Goal: Task Accomplishment & Management: Complete application form

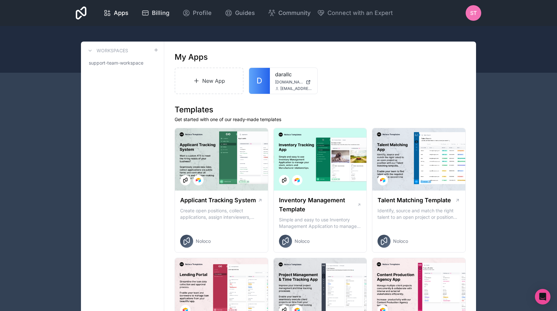
click at [149, 15] on icon at bounding box center [145, 13] width 8 height 8
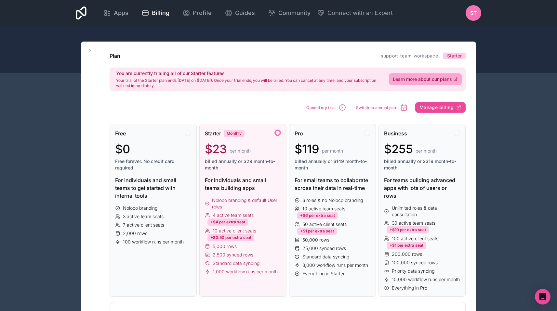
scroll to position [11, 0]
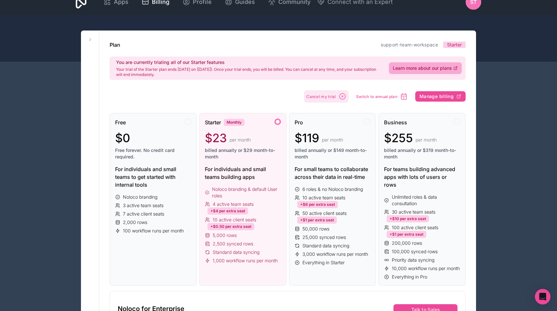
click at [330, 99] on span "Cancel my trial" at bounding box center [321, 96] width 30 height 5
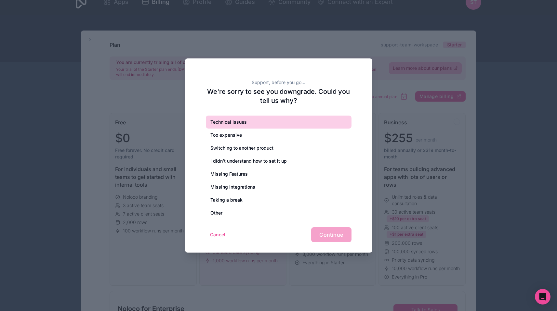
click at [296, 127] on div "Technical Issues" at bounding box center [279, 122] width 146 height 13
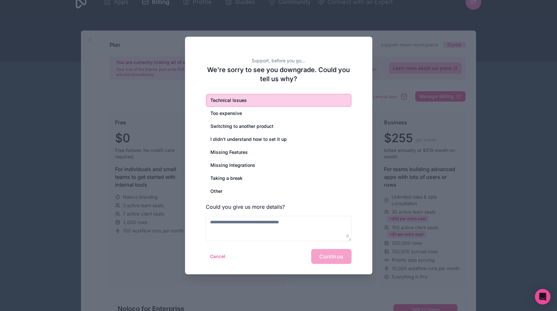
click at [331, 260] on div "Cancel Continue" at bounding box center [279, 256] width 146 height 15
click at [327, 215] on div "Technical Issues Too expensive Switching to another product I didn’t understand…" at bounding box center [279, 168] width 146 height 148
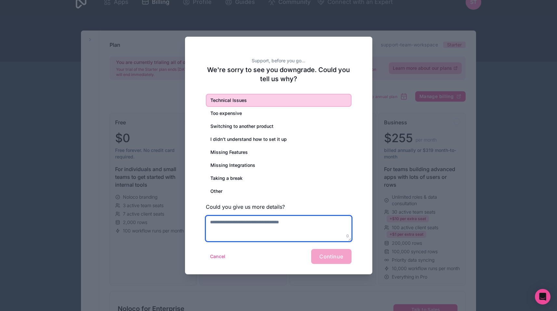
click at [325, 226] on textarea at bounding box center [279, 228] width 146 height 25
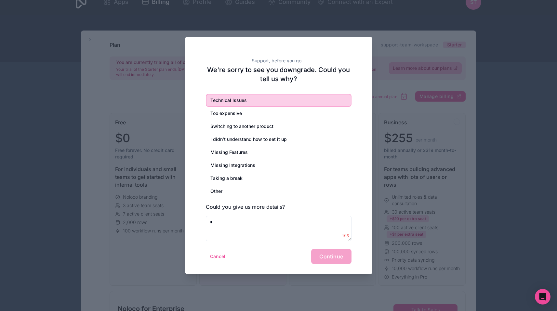
click at [334, 257] on div "Cancel Continue" at bounding box center [279, 256] width 146 height 15
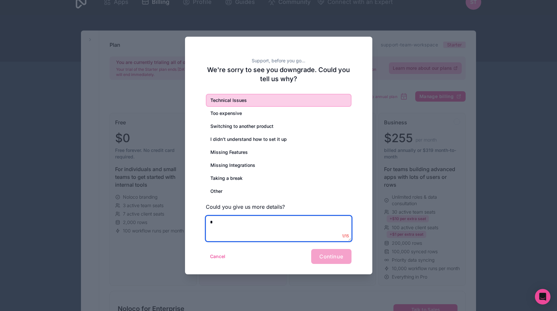
click at [317, 230] on textarea at bounding box center [279, 228] width 146 height 25
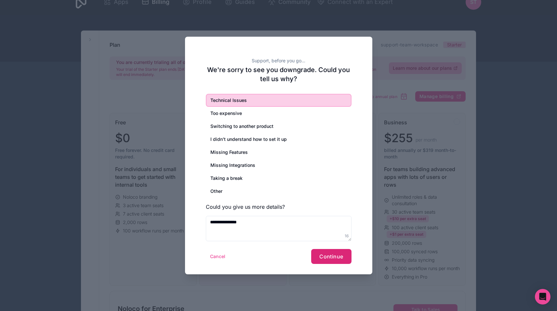
click at [338, 258] on span "Continue" at bounding box center [331, 256] width 24 height 6
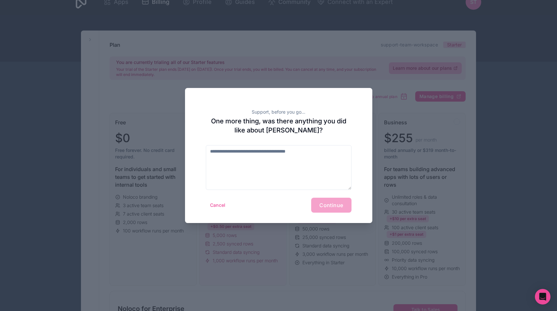
click at [335, 203] on div "Cancel Continue" at bounding box center [279, 205] width 146 height 15
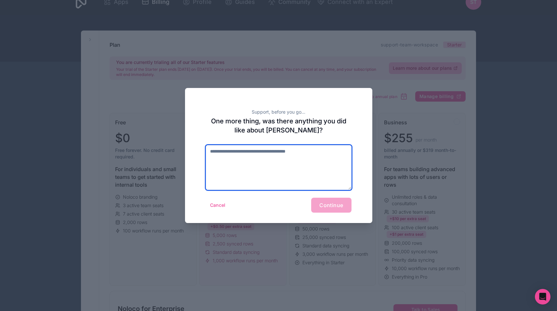
click at [247, 188] on textarea at bounding box center [279, 167] width 146 height 45
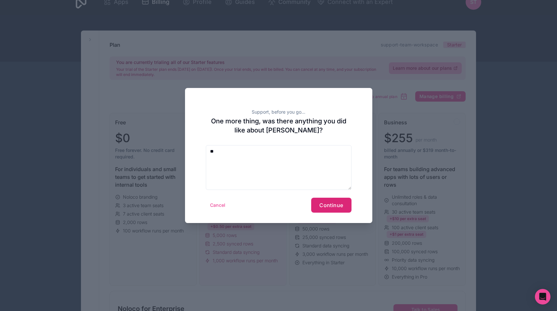
click at [325, 204] on span "Continue" at bounding box center [331, 205] width 24 height 6
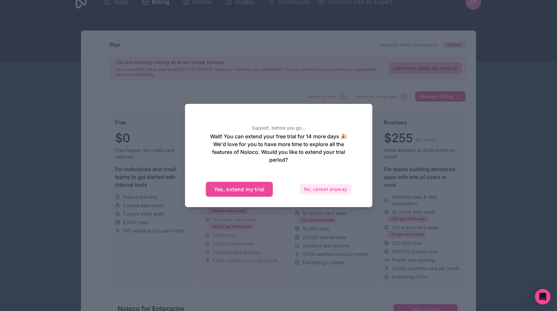
click at [312, 190] on button "No, cancel anyway" at bounding box center [326, 189] width 52 height 10
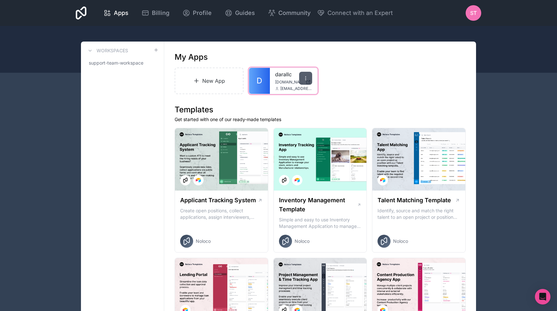
click at [306, 77] on icon at bounding box center [305, 78] width 5 height 5
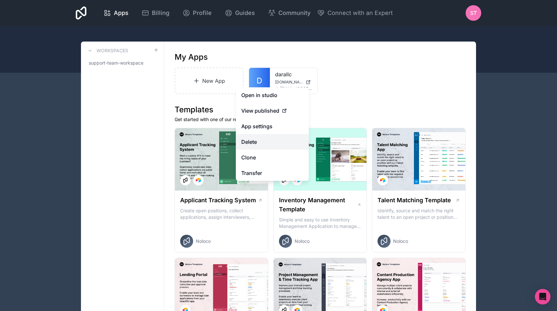
click at [269, 145] on button "Delete" at bounding box center [272, 142] width 73 height 16
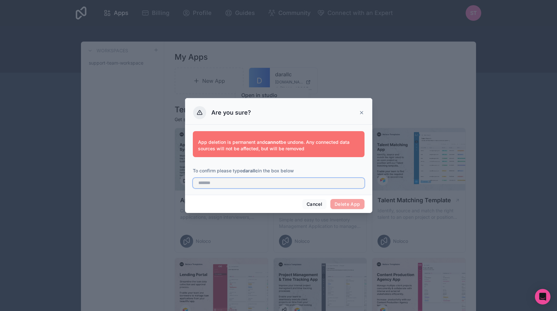
click at [288, 184] on input "text" at bounding box center [279, 183] width 172 height 10
type input "*******"
click at [354, 202] on button "Delete App" at bounding box center [347, 204] width 34 height 10
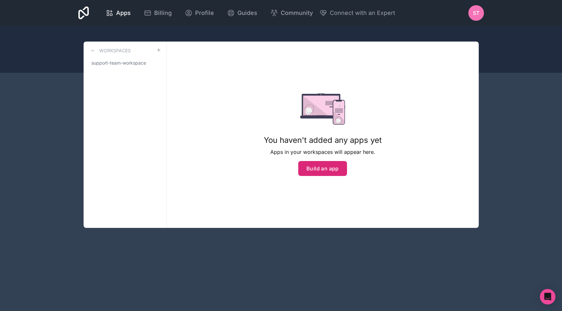
click at [318, 170] on button "Build an app" at bounding box center [322, 168] width 49 height 15
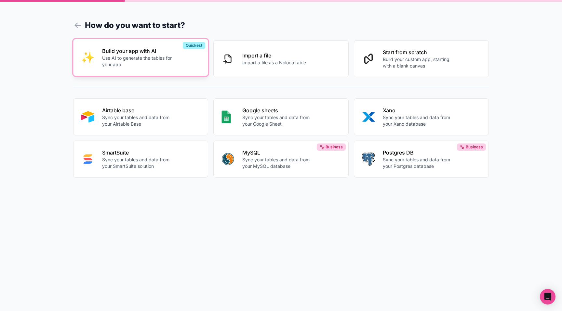
click at [185, 64] on div "Build your app with AI Use AI to generate the tables for your app" at bounding box center [151, 57] width 98 height 21
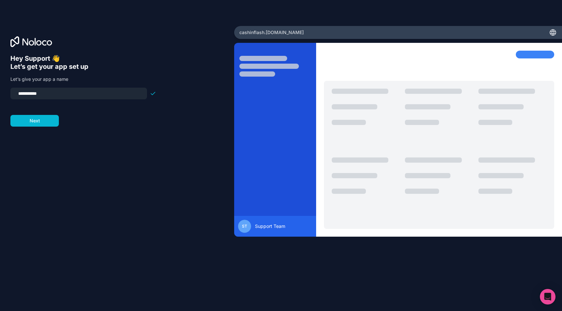
click at [59, 97] on input "**********" at bounding box center [78, 93] width 129 height 9
type input "*******"
click at [48, 123] on button "Next" at bounding box center [34, 121] width 48 height 12
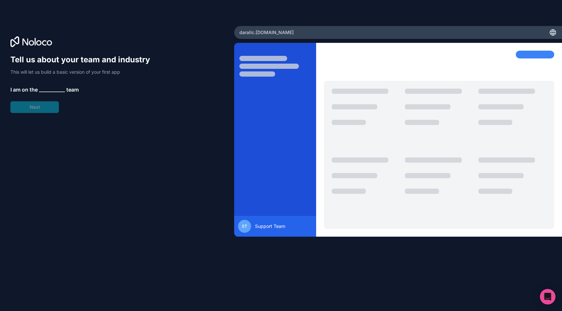
click at [52, 91] on span "__________" at bounding box center [52, 90] width 26 height 8
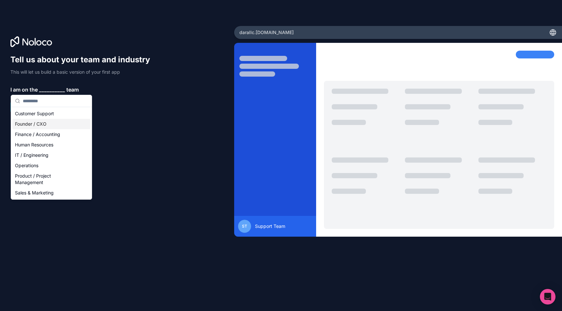
click at [49, 124] on div "Founder / CXO" at bounding box center [51, 124] width 78 height 10
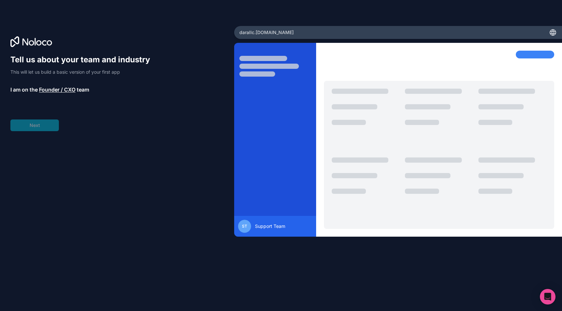
click at [44, 124] on div "Tell us about your team and industry This will let us build a basic version of …" at bounding box center [83, 93] width 146 height 77
click at [48, 110] on span "__________" at bounding box center [54, 108] width 26 height 8
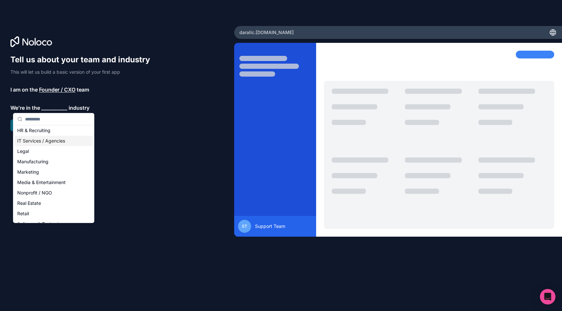
scroll to position [76, 0]
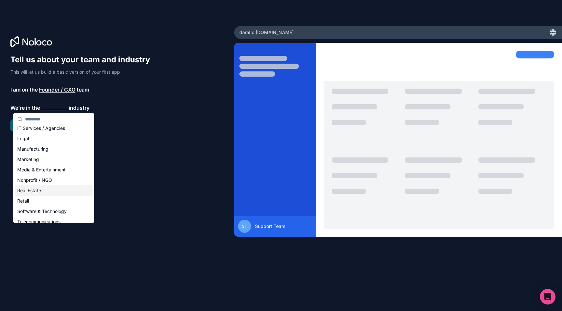
click at [37, 190] on div "Real Estate" at bounding box center [54, 191] width 78 height 10
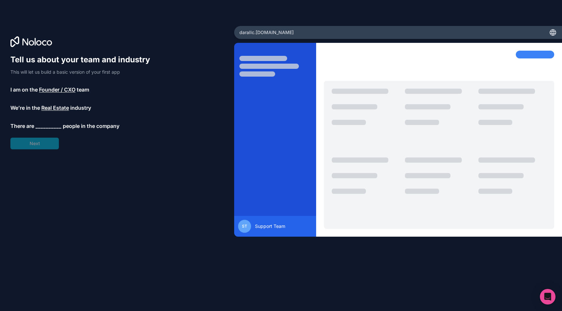
click at [47, 123] on span "__________" at bounding box center [48, 126] width 26 height 8
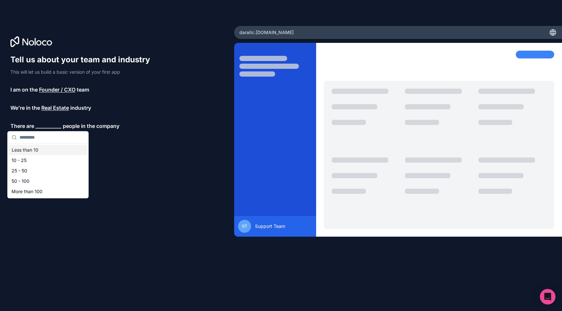
click at [42, 147] on div "Less than 10" at bounding box center [48, 150] width 78 height 10
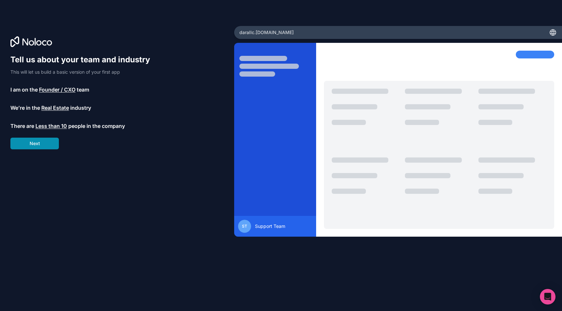
click at [38, 142] on button "Next" at bounding box center [34, 144] width 48 height 12
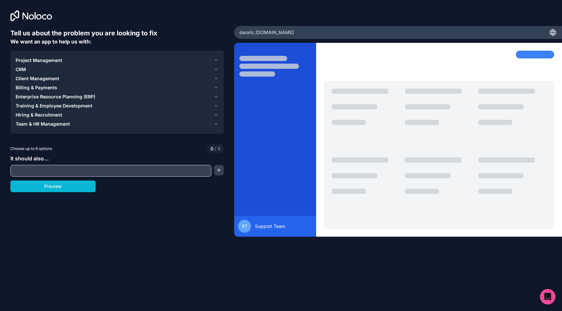
click at [46, 62] on span "Project Management" at bounding box center [39, 60] width 46 height 6
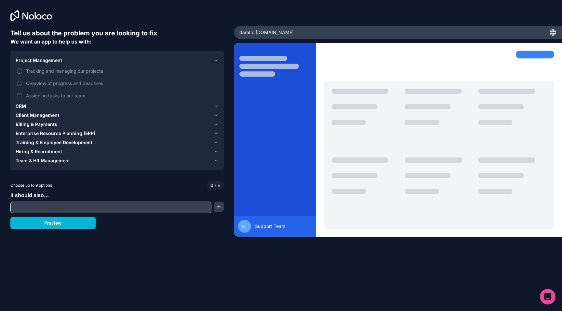
click at [48, 68] on span "Tracking and managing our projects" at bounding box center [121, 71] width 191 height 7
click at [22, 69] on button "Tracking and managing our projects" at bounding box center [19, 71] width 5 height 5
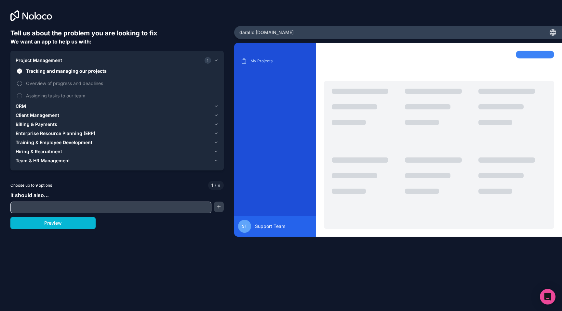
click at [48, 82] on span "Overview of progress and deadlines" at bounding box center [121, 83] width 191 height 7
click at [22, 82] on button "Overview of progress and deadlines" at bounding box center [19, 83] width 5 height 5
click at [48, 96] on span "Assigning tasks to our team" at bounding box center [121, 95] width 191 height 7
click at [22, 96] on button "Assigning tasks to our team" at bounding box center [19, 95] width 5 height 5
click at [37, 103] on div "CRM" at bounding box center [113, 106] width 195 height 6
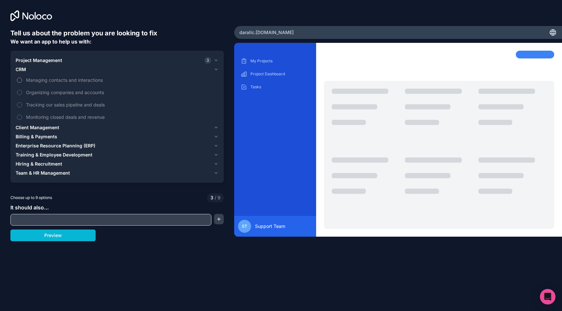
click at [51, 82] on span "Managing contacts and interactions" at bounding box center [121, 80] width 191 height 7
click at [22, 82] on button "Managing contacts and interactions" at bounding box center [19, 80] width 5 height 5
click at [51, 93] on span "Organizing companies and accounts" at bounding box center [121, 92] width 191 height 7
click at [22, 93] on button "Organizing companies and accounts" at bounding box center [19, 92] width 5 height 5
click at [51, 103] on span "Tracking our sales pipeline and deals" at bounding box center [121, 104] width 191 height 7
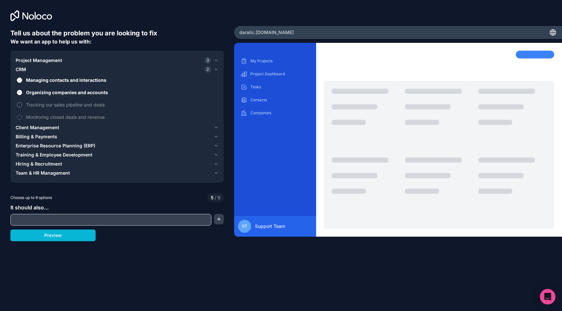
click at [22, 103] on button "Tracking our sales pipeline and deals" at bounding box center [19, 104] width 5 height 5
click at [52, 113] on label "Monitoring closed deals and revenue" at bounding box center [117, 117] width 203 height 12
click at [22, 115] on button "Monitoring closed deals and revenue" at bounding box center [19, 117] width 5 height 5
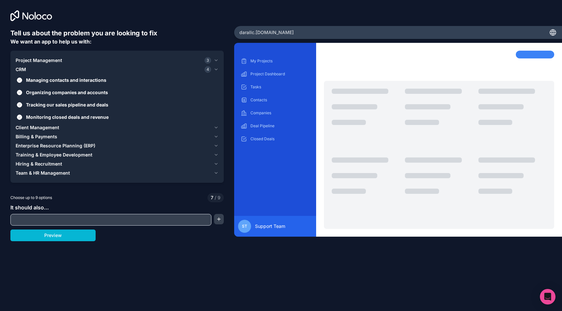
click at [51, 126] on span "Client Management" at bounding box center [38, 127] width 44 height 6
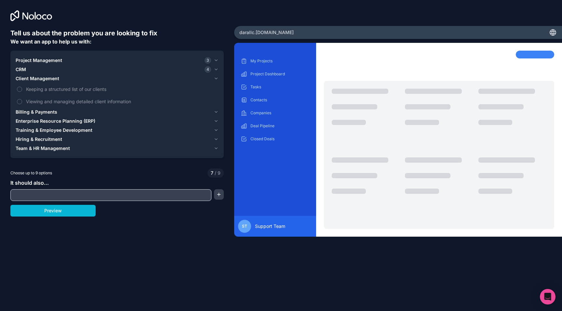
click at [48, 113] on span "Billing & Payments" at bounding box center [37, 112] width 42 height 6
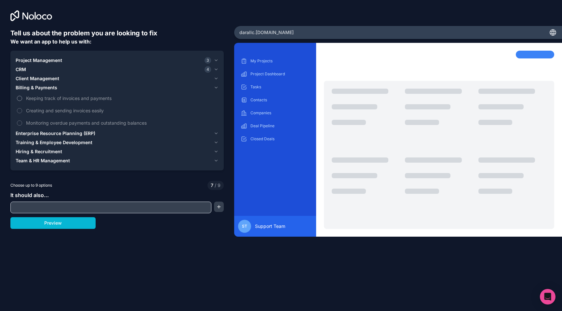
click at [53, 101] on span "Keeping track of invoices and payments" at bounding box center [121, 98] width 191 height 7
click at [22, 101] on button "Keeping track of invoices and payments" at bounding box center [19, 98] width 5 height 5
click at [49, 136] on span "Enterprise Resource Planning (ERP)" at bounding box center [56, 133] width 80 height 6
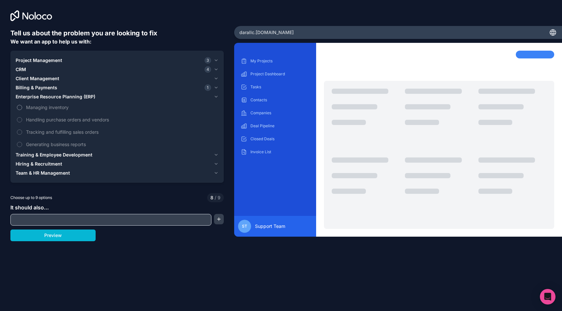
click at [49, 109] on span "Managing inventory" at bounding box center [121, 107] width 191 height 7
click at [22, 109] on button "Managing inventory" at bounding box center [19, 107] width 5 height 5
click at [52, 118] on span "Handling purchase orders and vendors" at bounding box center [121, 119] width 191 height 7
click at [52, 119] on span "Handling purchase orders and vendors" at bounding box center [121, 119] width 191 height 7
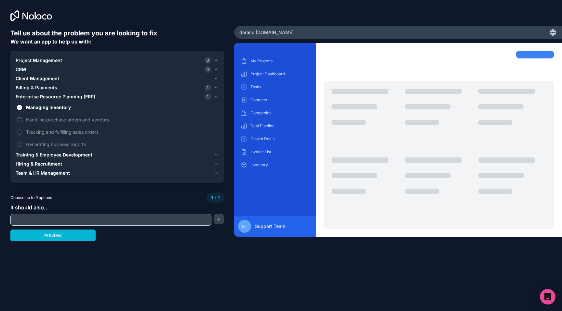
click at [25, 115] on label "Handling purchase orders and vendors" at bounding box center [117, 120] width 203 height 12
click at [26, 127] on label "Tracking and fulfilling sales orders" at bounding box center [117, 132] width 203 height 12
click at [51, 153] on span "Training & Employee Development" at bounding box center [54, 155] width 77 height 6
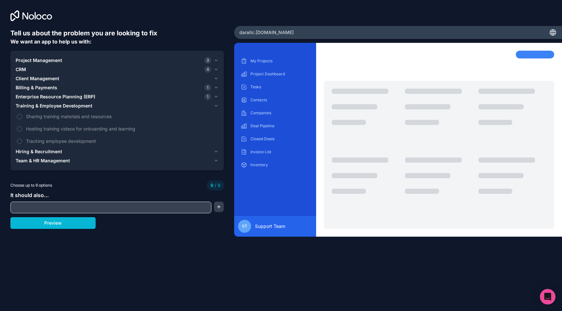
click at [51, 152] on span "Hiring & Recruitment" at bounding box center [39, 152] width 46 height 6
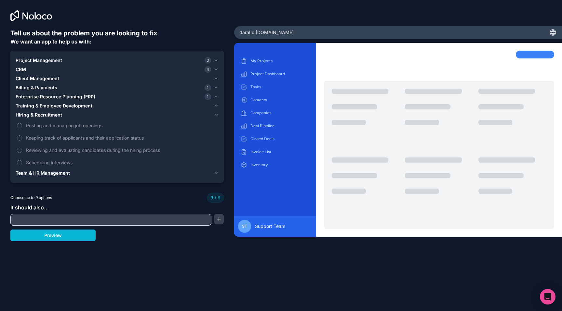
click at [71, 220] on input "text" at bounding box center [111, 219] width 198 height 9
type input "**********"
click at [66, 234] on button "Preview" at bounding box center [52, 236] width 85 height 12
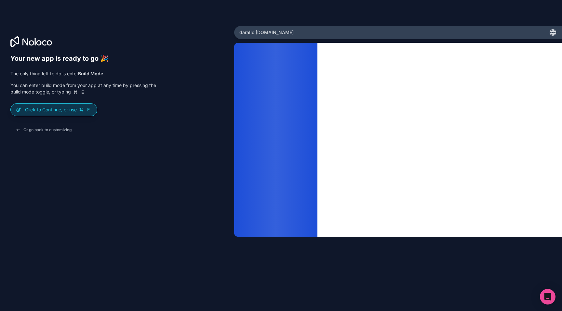
click at [32, 109] on p "Click to Continue, or use E" at bounding box center [58, 110] width 67 height 6
